Goal: Task Accomplishment & Management: Manage account settings

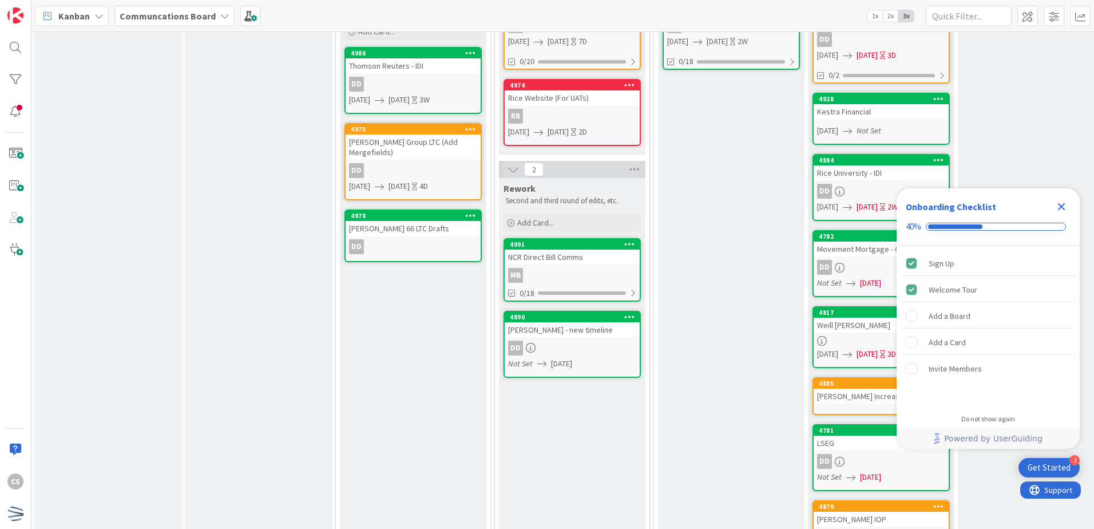
scroll to position [343, 0]
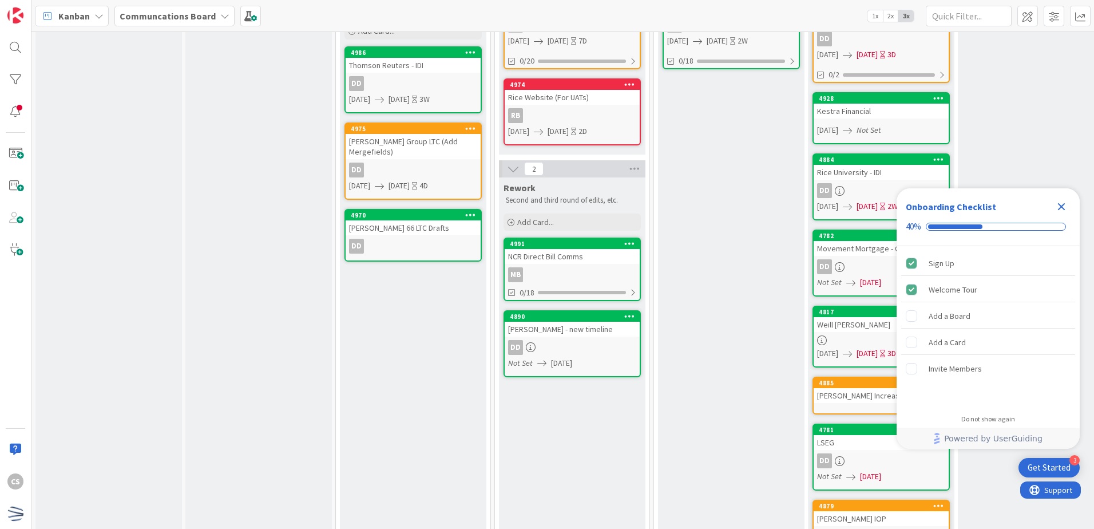
click at [580, 326] on div "Warren Averett - new timeline" at bounding box center [572, 329] width 135 height 15
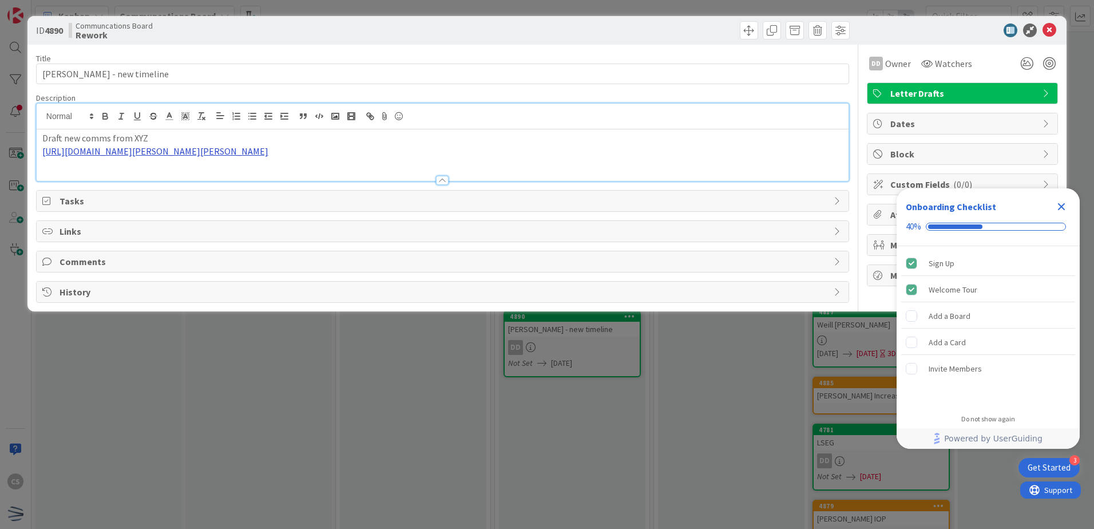
click at [185, 128] on div "Draft new comms from XYZ https://nfp.sharepoint.com/:i:/r/sites/NFP-Covala/Shar…" at bounding box center [443, 142] width 812 height 77
click at [193, 153] on link "https://nfp.sharepoint.com/:i:/r/sites/NFP-Covala/Shared%20Documents/X%20Drive/…" at bounding box center [155, 150] width 226 height 11
click at [251, 182] on link "https://nfp.sharepoint.com/:i:/r/sites/NFP-Covala/Shared%20Documents/X%20Drive/…" at bounding box center [282, 186] width 114 height 15
click at [337, 84] on div "Title 29 / 128 Warren Averett - new timeline Description CS Clara Seaborn just …" at bounding box center [442, 174] width 813 height 258
click at [335, 94] on div "Description" at bounding box center [442, 98] width 813 height 10
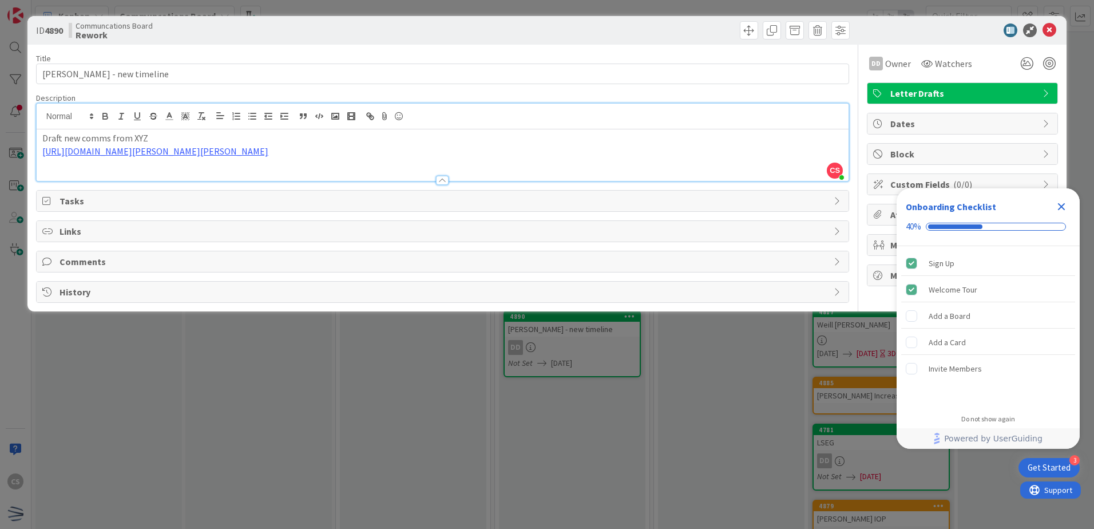
click at [77, 229] on span "Links" at bounding box center [444, 231] width 769 height 14
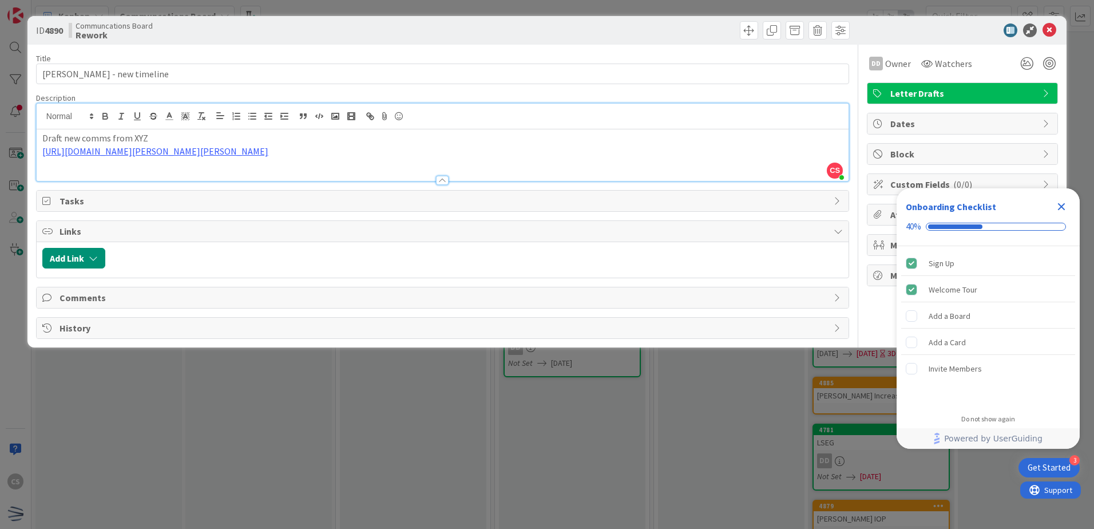
click at [123, 203] on span "Tasks" at bounding box center [444, 201] width 769 height 14
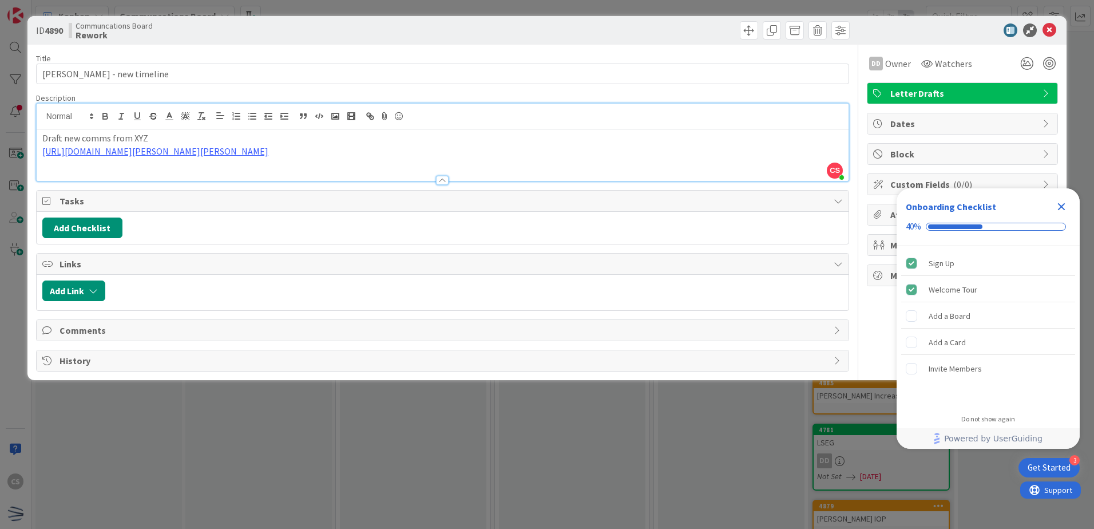
click at [1058, 207] on icon "Close Checklist" at bounding box center [1062, 207] width 14 height 14
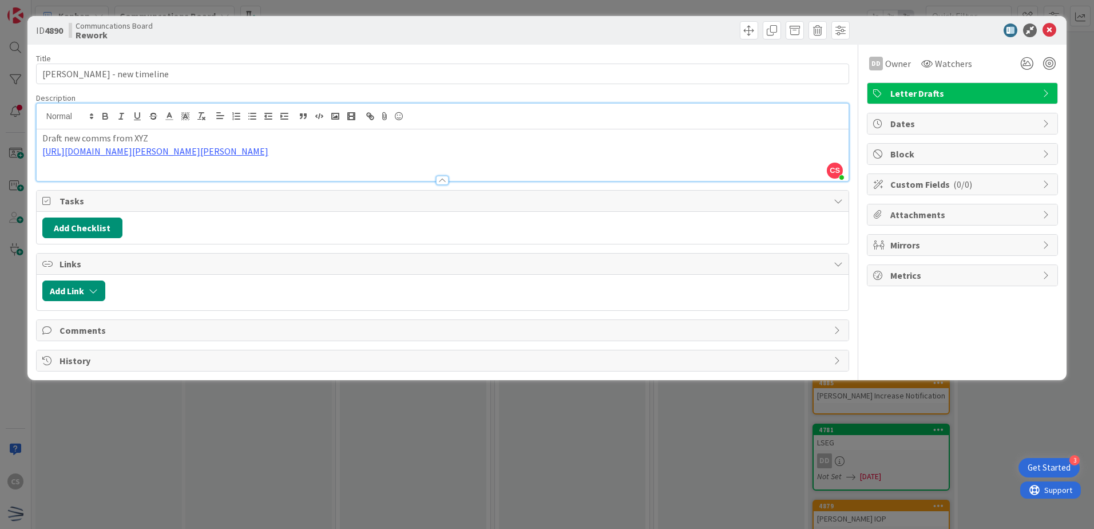
scroll to position [343, 0]
click at [1048, 37] on div at bounding box center [1049, 38] width 7 height 3
click at [1048, 37] on div "ID 4890 Communcations Board Rework" at bounding box center [546, 30] width 1039 height 29
click at [1054, 26] on icon at bounding box center [1050, 30] width 14 height 14
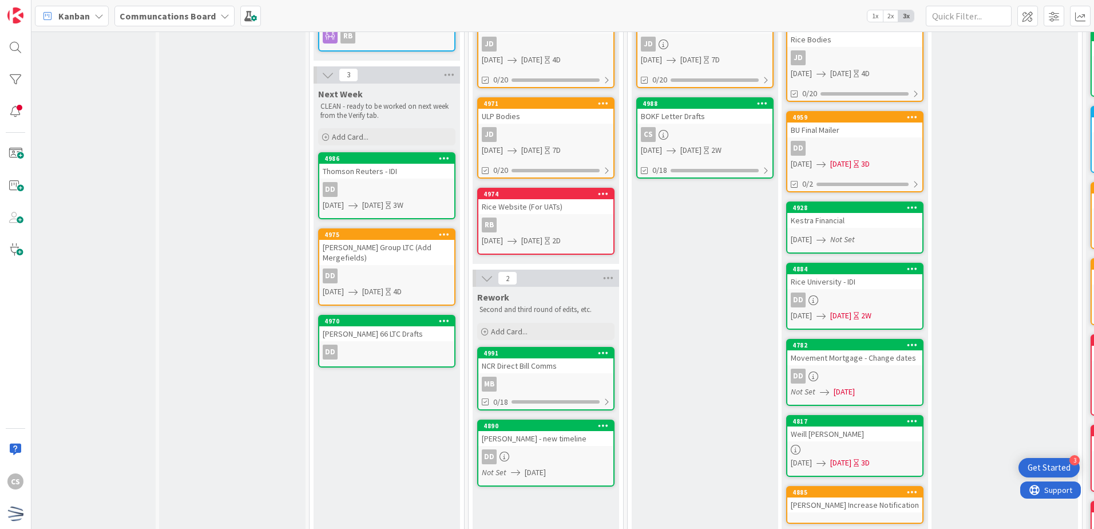
scroll to position [345, 26]
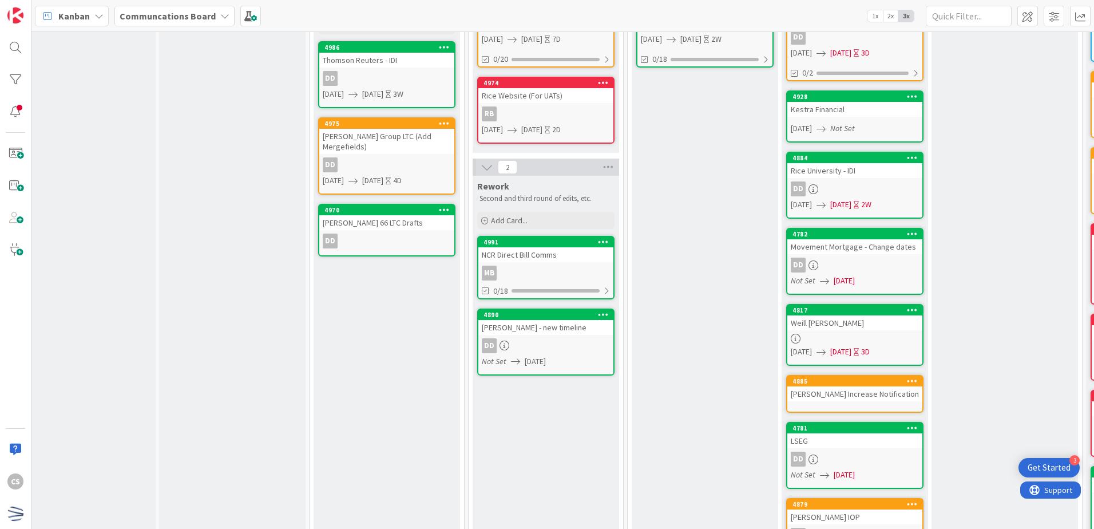
click at [575, 334] on div "Warren Averett - new timeline" at bounding box center [545, 327] width 135 height 15
